Goal: Obtain resource: Download file/media

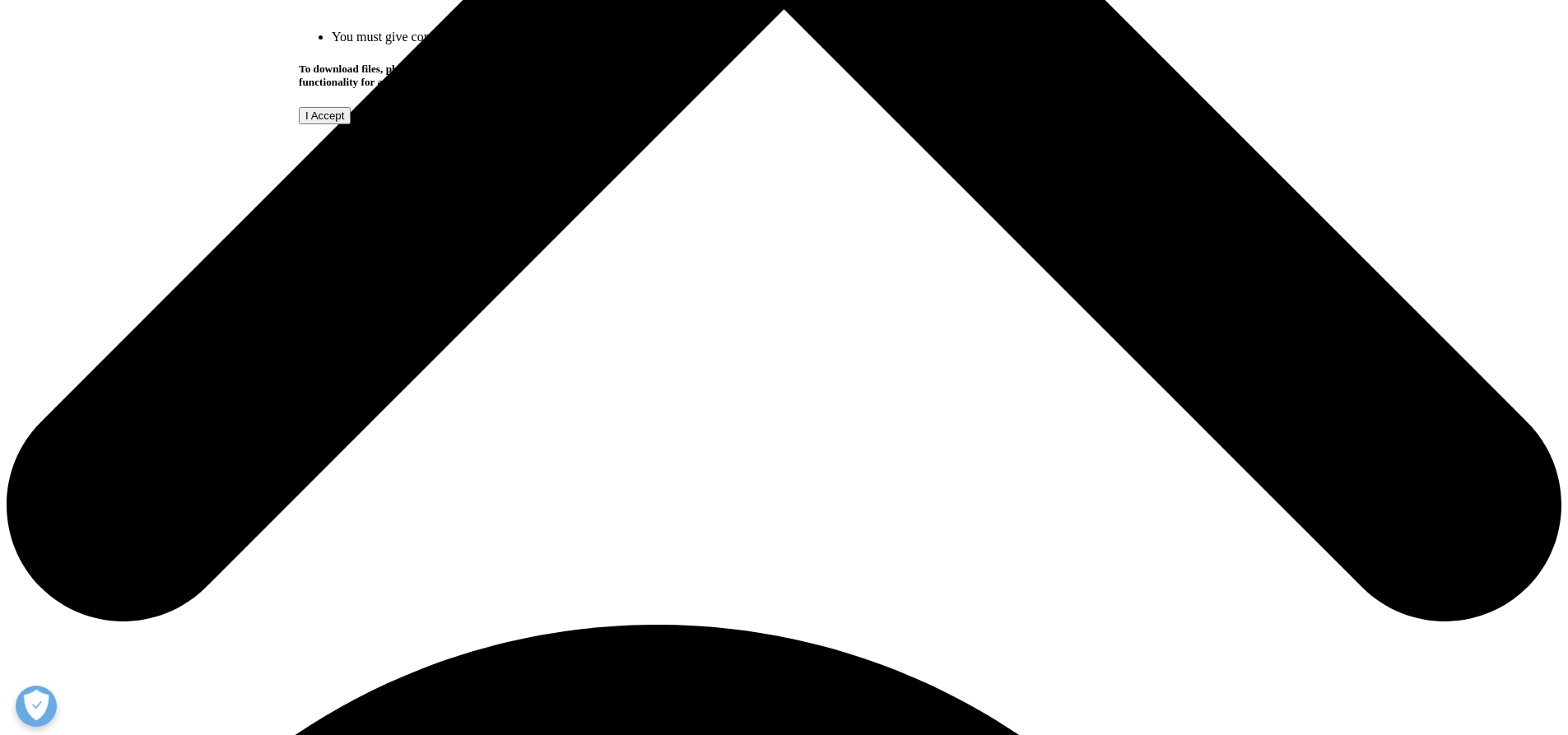
scroll to position [496, 972]
click at [350, 124] on input "I Accept" at bounding box center [325, 116] width 52 height 18
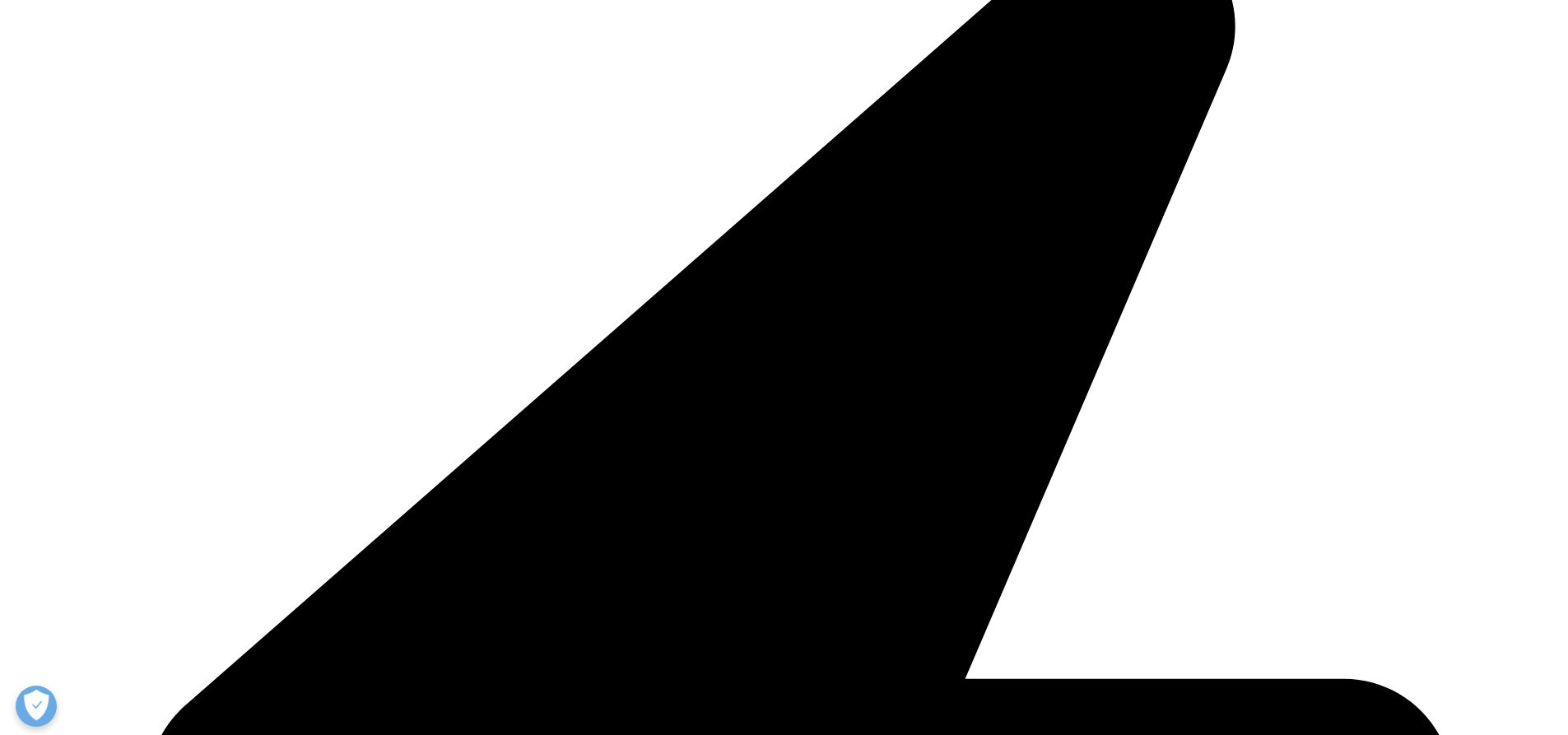
scroll to position [637, 972]
type input "[PERSON_NAME]"
type input "[EMAIL_ADDRESS][DOMAIN_NAME]"
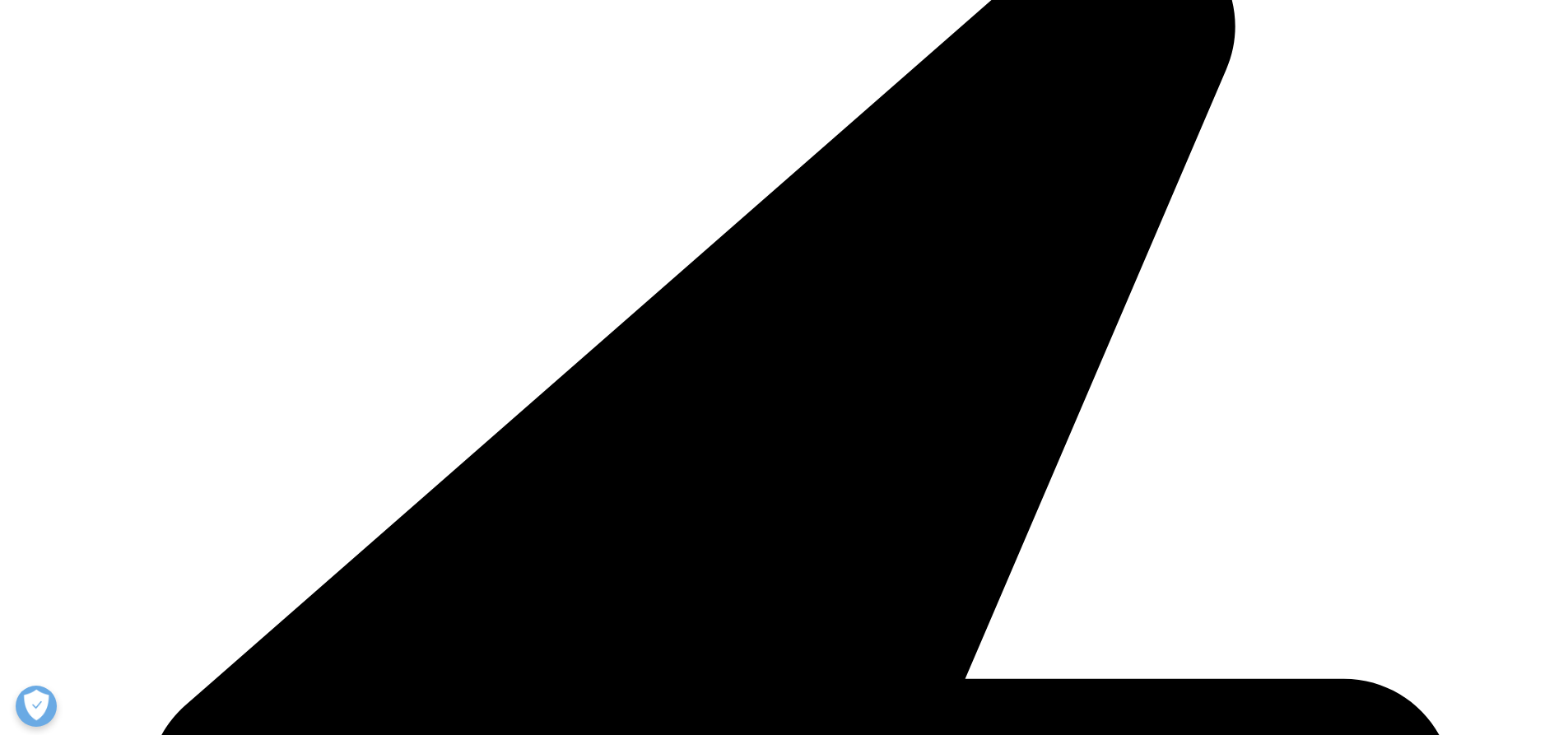
select select "[GEOGRAPHIC_DATA]"
drag, startPoint x: 344, startPoint y: 232, endPoint x: 731, endPoint y: 239, distance: 387.1
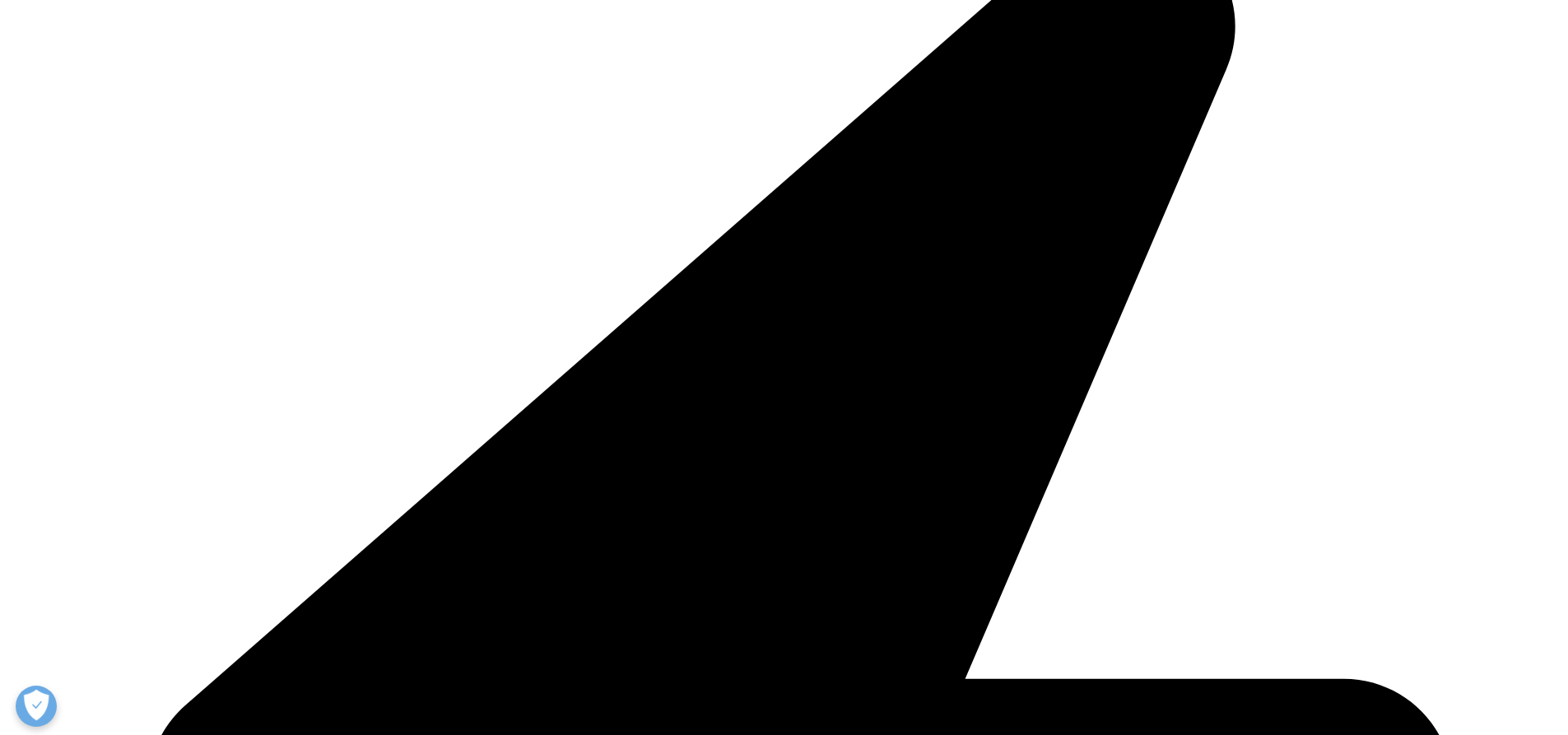
type input "[PERSON_NAME][EMAIL_ADDRESS][PERSON_NAME][DOMAIN_NAME]"
type input "Commercial Excellence Manager"
type input "Fresenius Kabi [GEOGRAPHIC_DATA]"
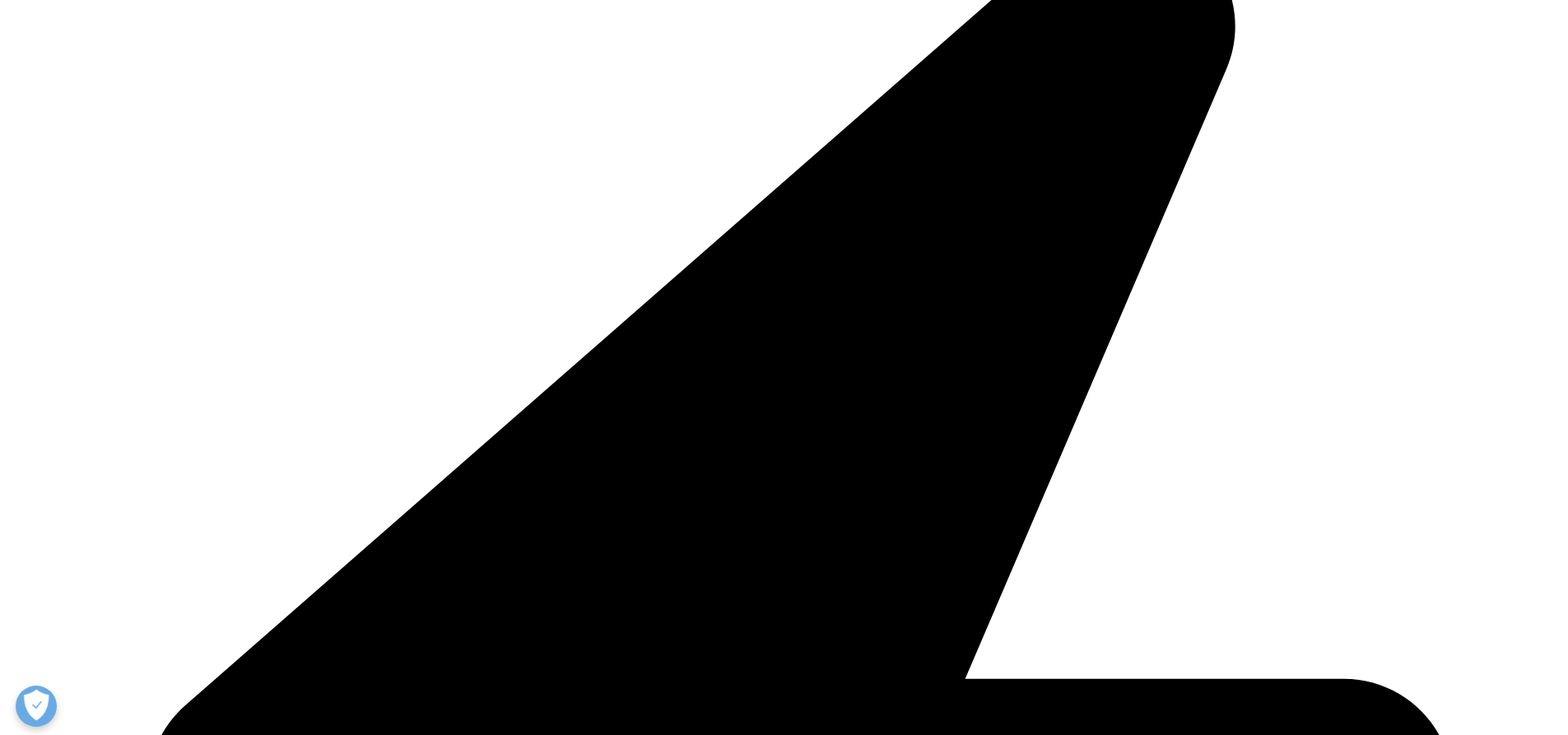
scroll to position [0, 0]
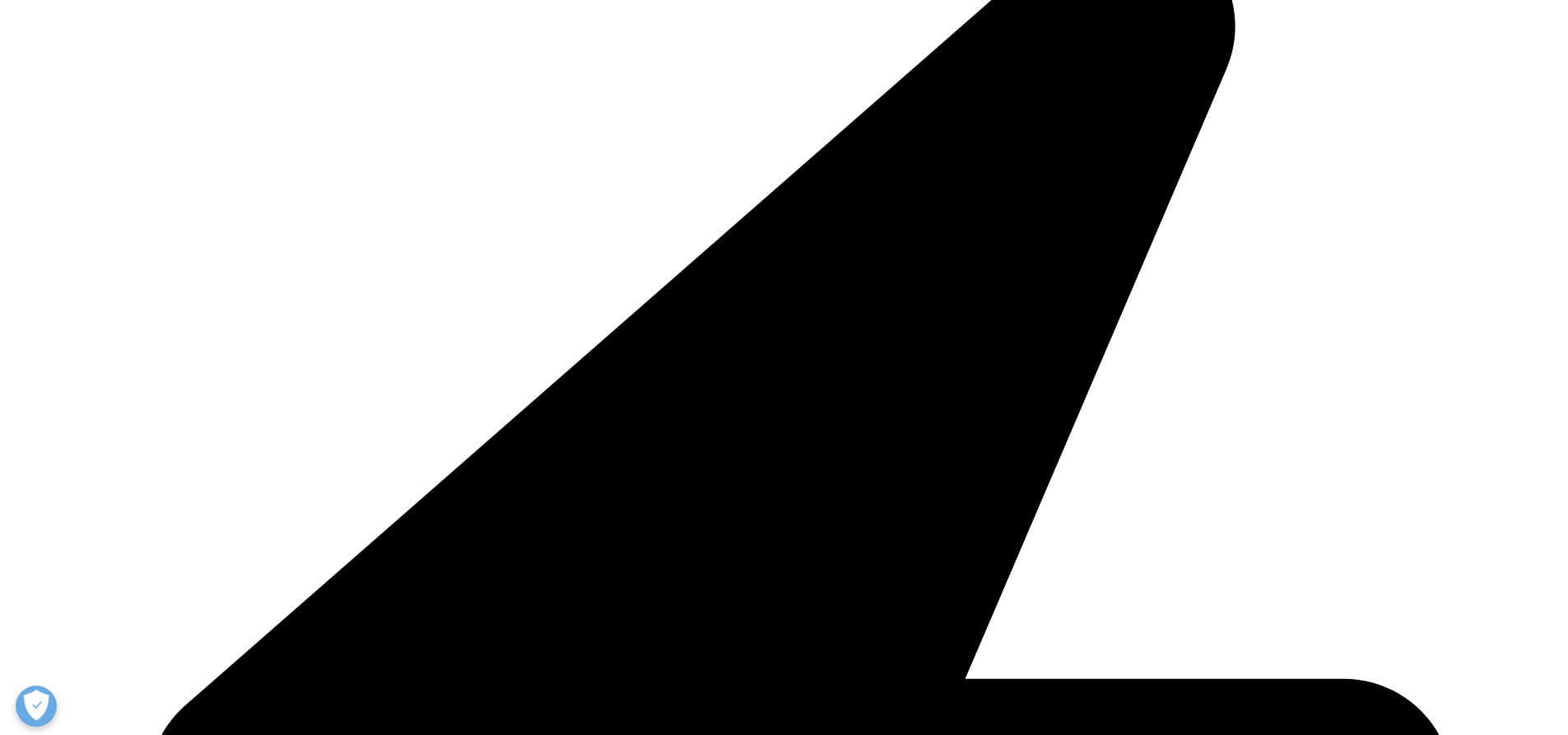
click at [503, 86] on link "Click here to download" at bounding box center [498, 75] width 196 height 21
